Goal: Navigation & Orientation: Find specific page/section

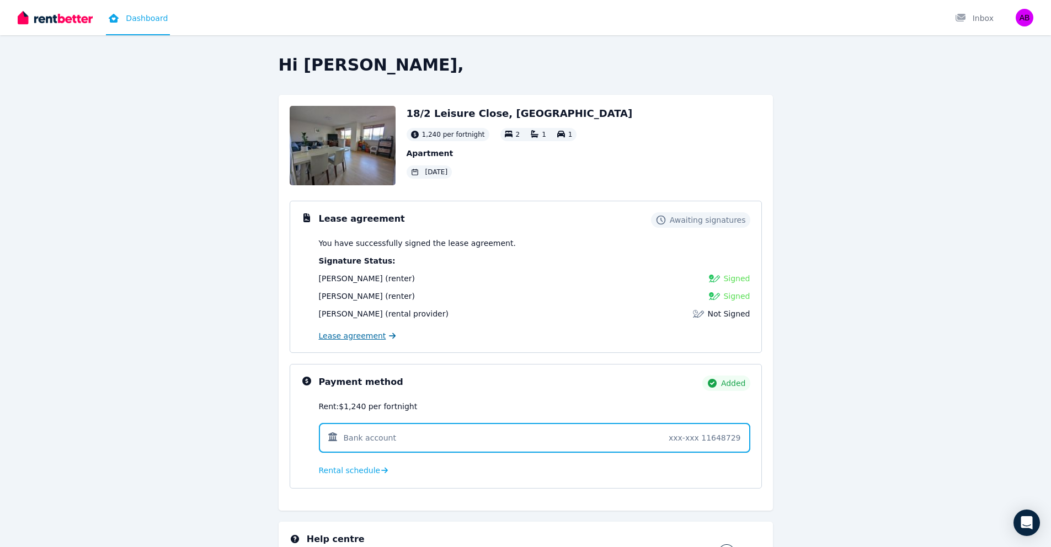
click at [358, 337] on span "Lease agreement" at bounding box center [352, 335] width 67 height 11
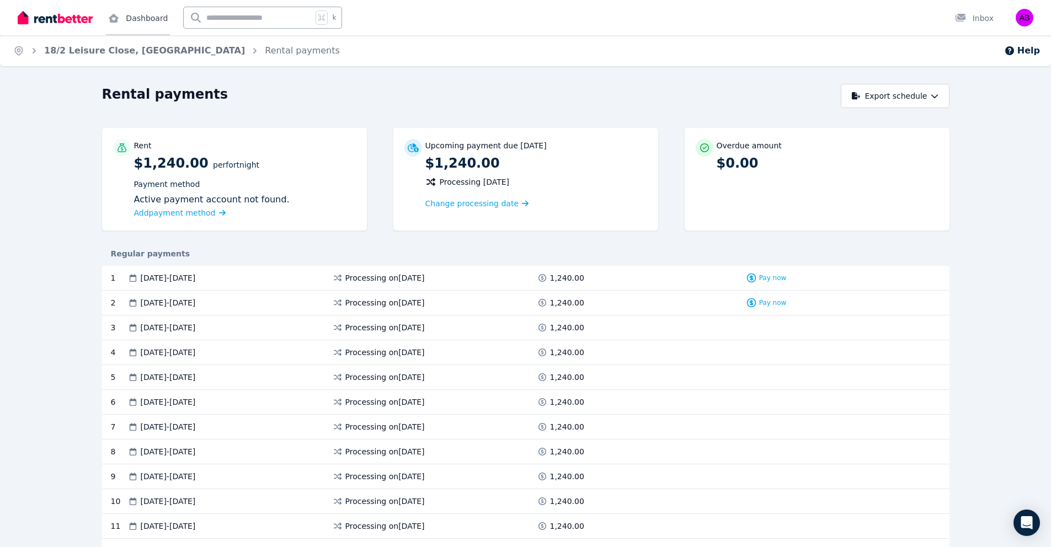
click at [156, 10] on link "Dashboard" at bounding box center [138, 17] width 64 height 35
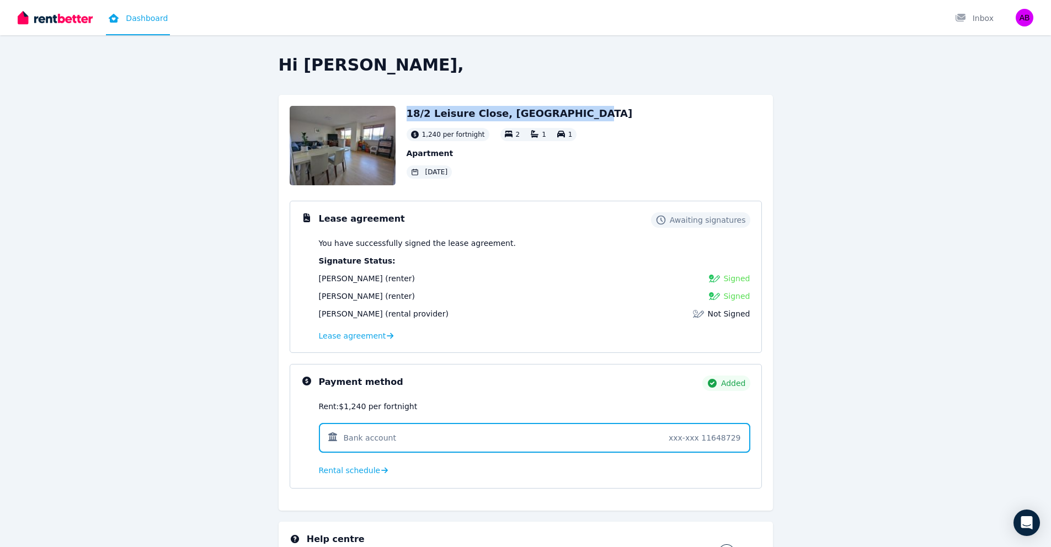
drag, startPoint x: 593, startPoint y: 109, endPoint x: 408, endPoint y: 116, distance: 185.4
click at [408, 116] on div "18/2 Leisure Close, [GEOGRAPHIC_DATA] 1,240 per fortnight 2 1 1 Apartment [DATE]" at bounding box center [526, 145] width 472 height 79
copy h2 "18/2 Leisure Close, [GEOGRAPHIC_DATA]"
